Goal: Find specific page/section: Find specific page/section

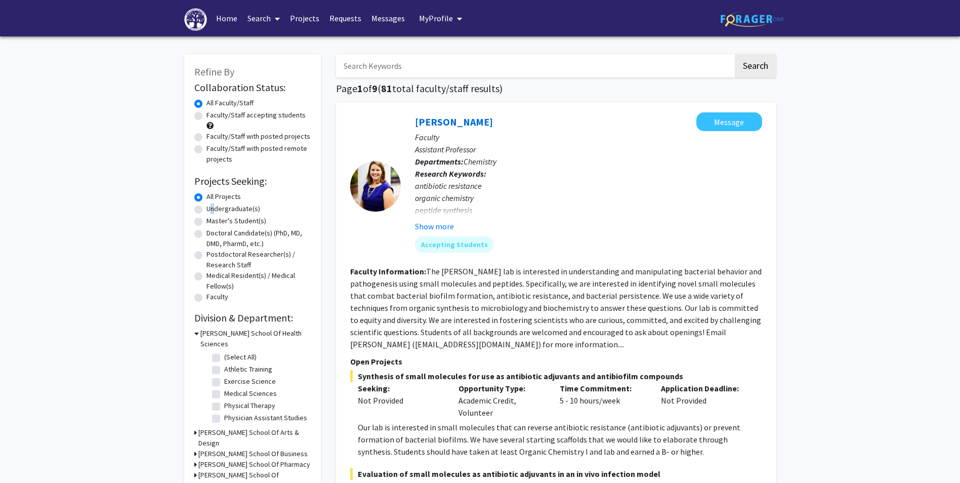
click at [209, 208] on label "Undergraduate(s)" at bounding box center [233, 208] width 54 height 11
drag, startPoint x: 209, startPoint y: 208, endPoint x: 197, endPoint y: 209, distance: 11.7
click at [206, 209] on label "Undergraduate(s)" at bounding box center [233, 208] width 54 height 11
click at [206, 209] on input "Undergraduate(s)" at bounding box center [209, 206] width 7 height 7
radio input "true"
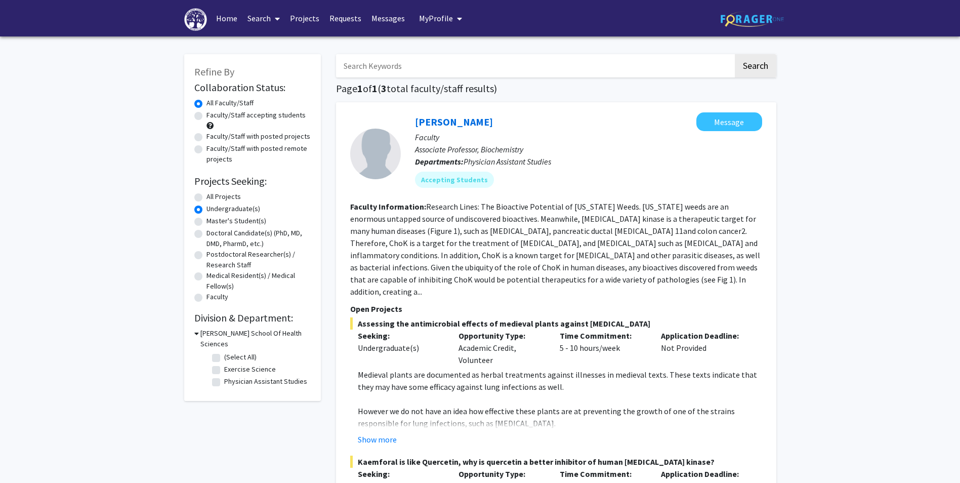
click at [231, 18] on link "Home" at bounding box center [226, 18] width 31 height 35
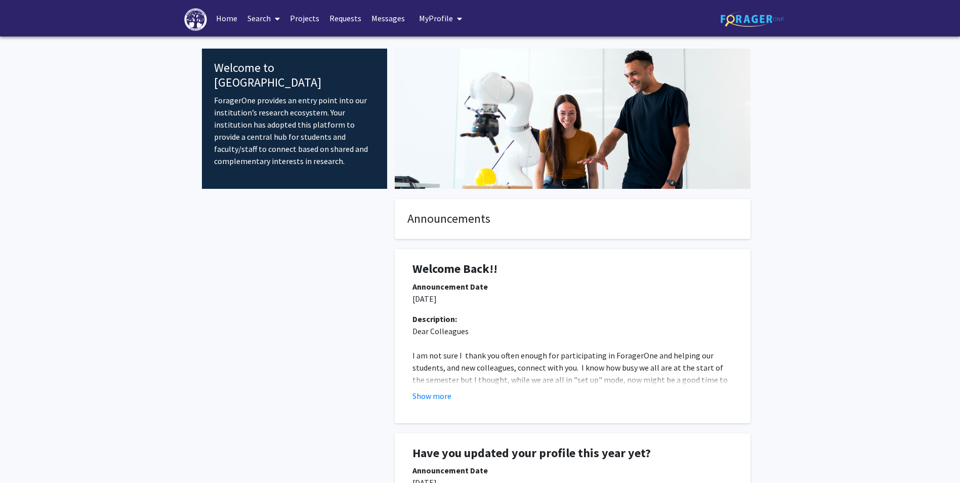
click at [213, 16] on link "Home" at bounding box center [226, 18] width 31 height 35
